Goal: Information Seeking & Learning: Learn about a topic

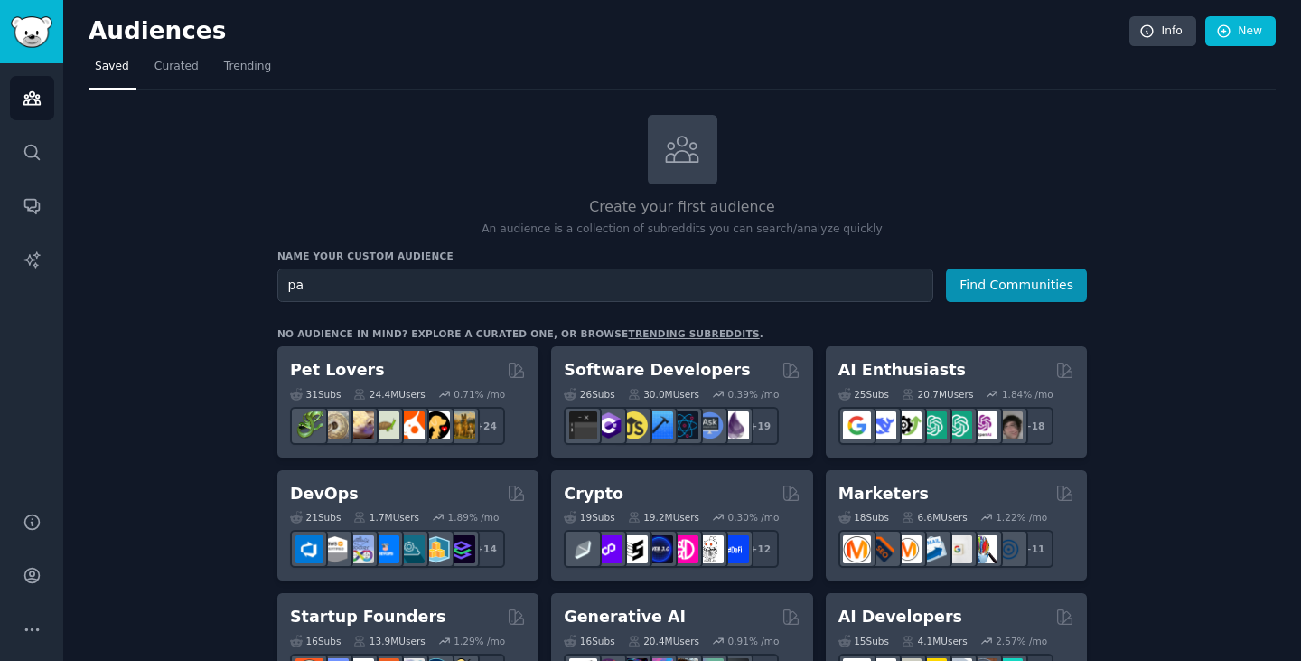
type input "p"
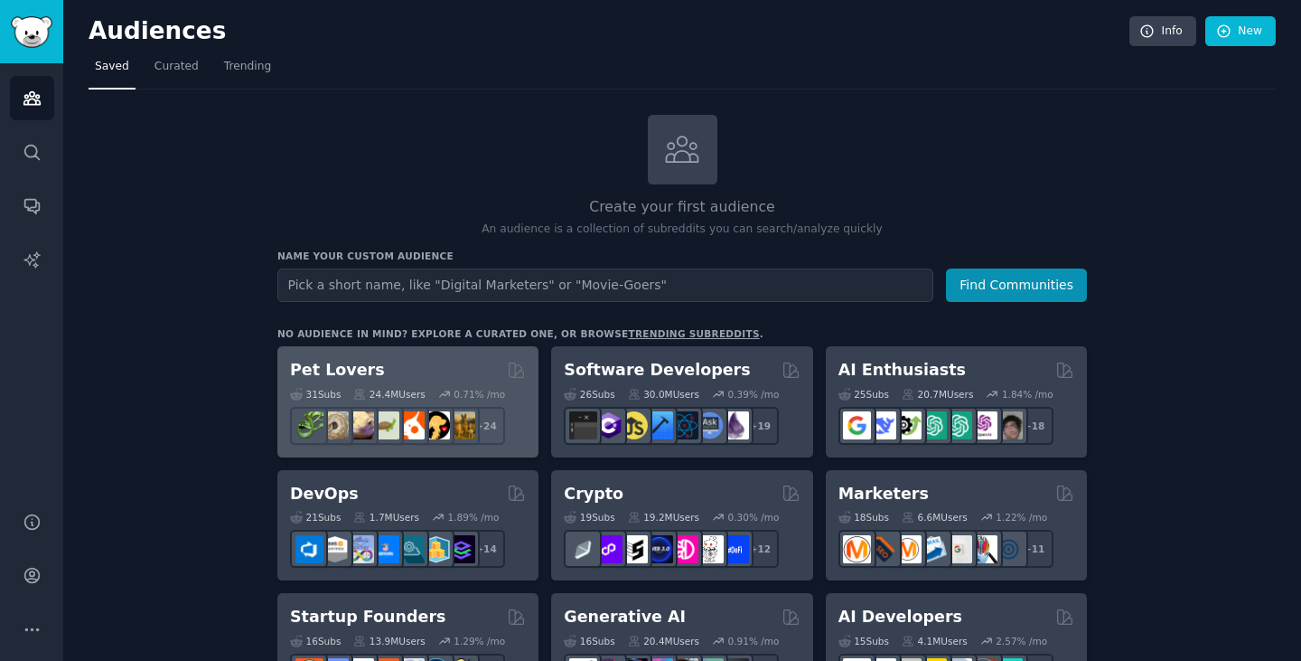
click at [447, 381] on div "31 Sub s 24.4M Users 0.71 % /mo r/DogBreeds101, r/Dogowners, r/DogTrainingTips,…" at bounding box center [408, 412] width 236 height 63
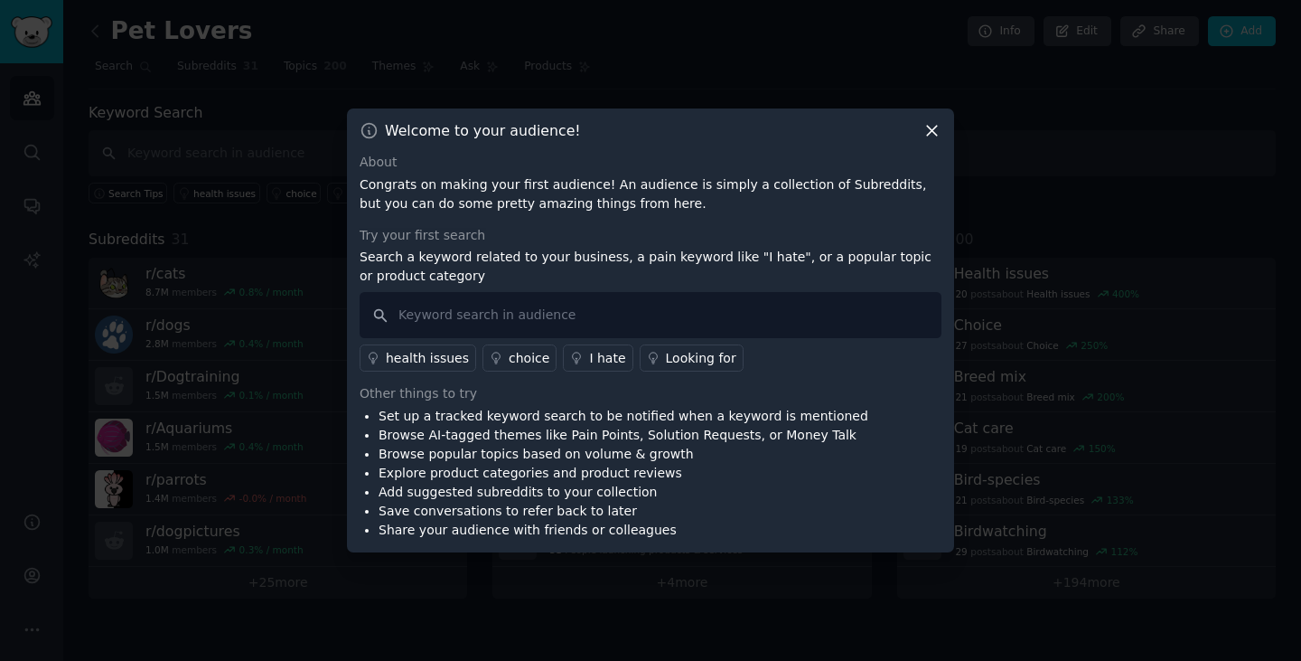
click at [940, 129] on icon at bounding box center [932, 130] width 19 height 19
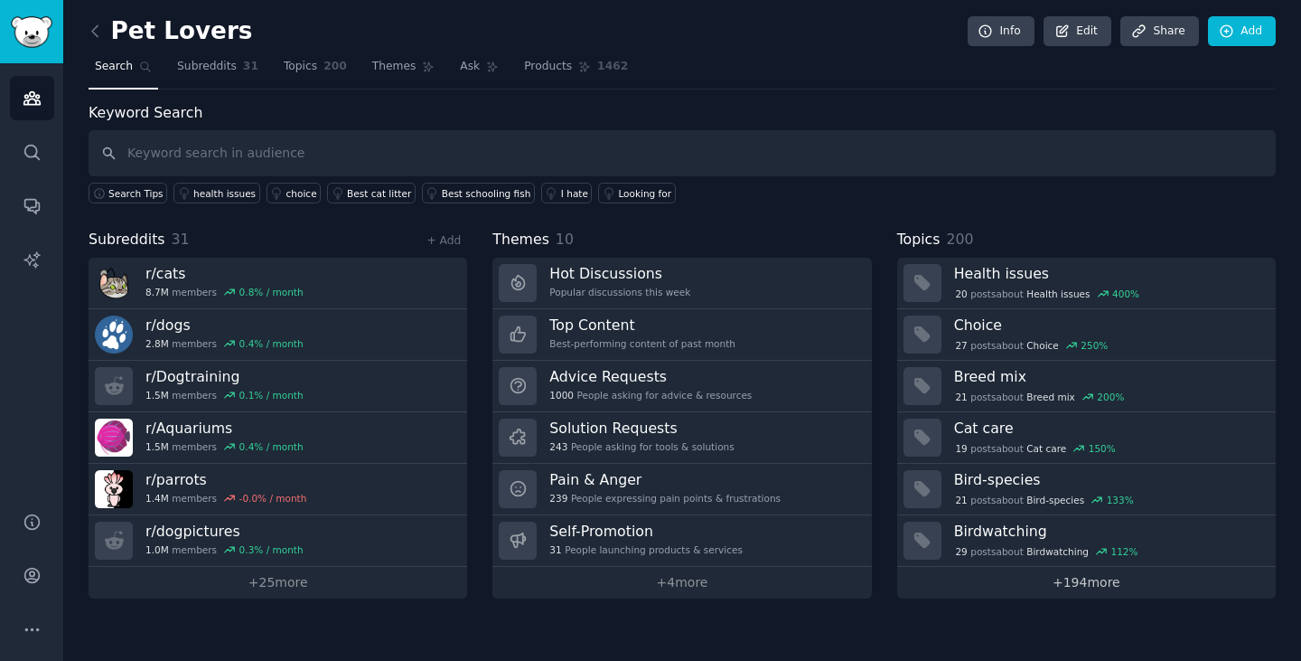
click at [1164, 586] on link "+ 194 more" at bounding box center [1086, 583] width 379 height 32
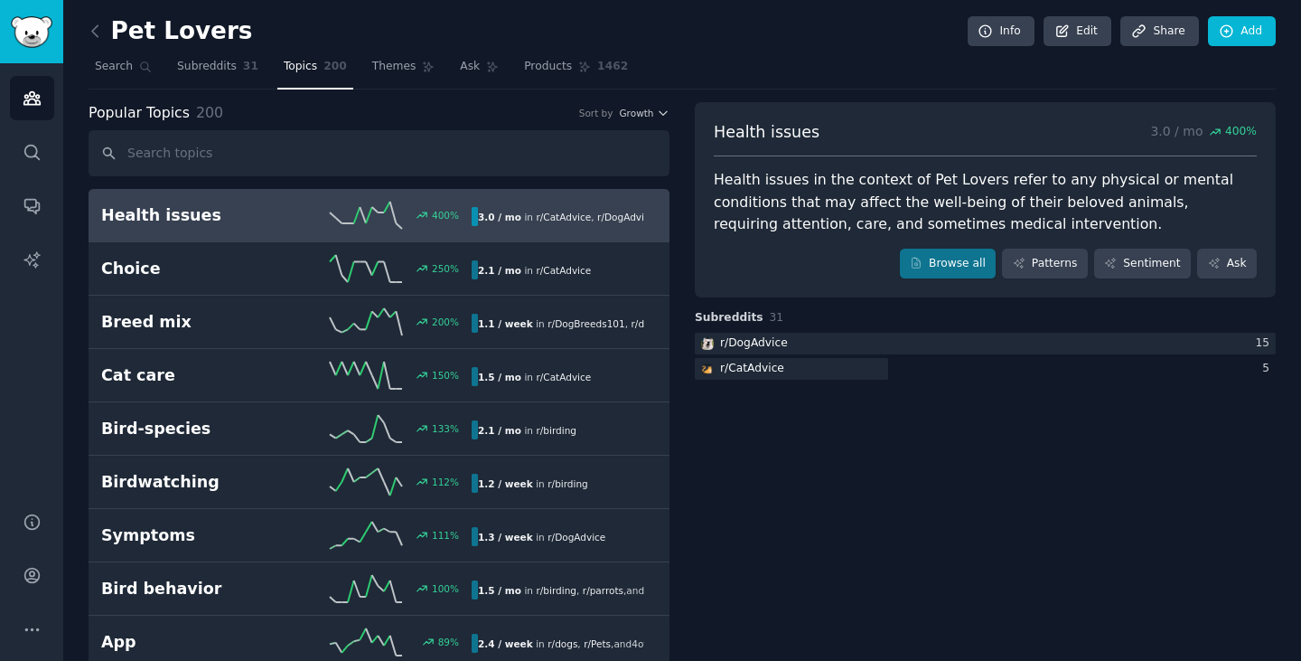
click at [308, 215] on div "400 %" at bounding box center [378, 215] width 185 height 27
